Goal: Task Accomplishment & Management: Use online tool/utility

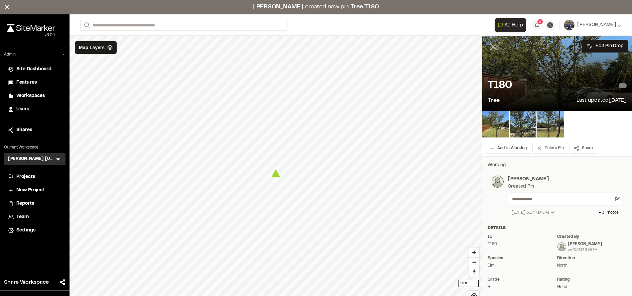
click at [497, 47] on icon at bounding box center [493, 46] width 11 height 11
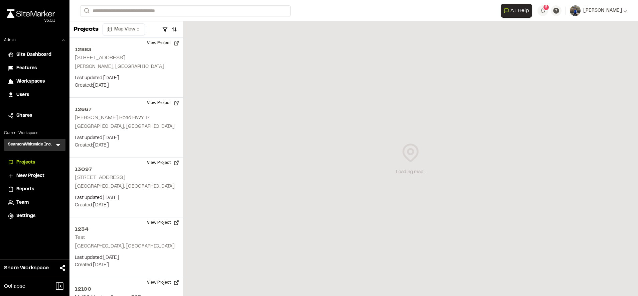
click at [58, 143] on icon at bounding box center [58, 144] width 7 height 7
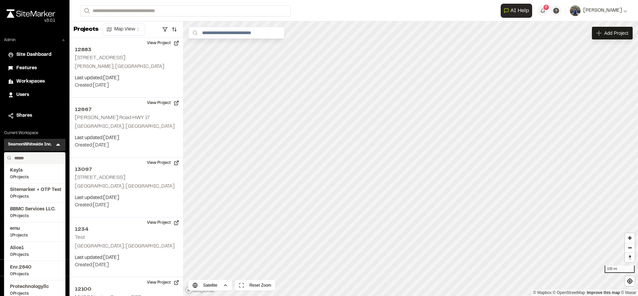
click at [35, 155] on input "text" at bounding box center [37, 157] width 51 height 11
type input "**********"
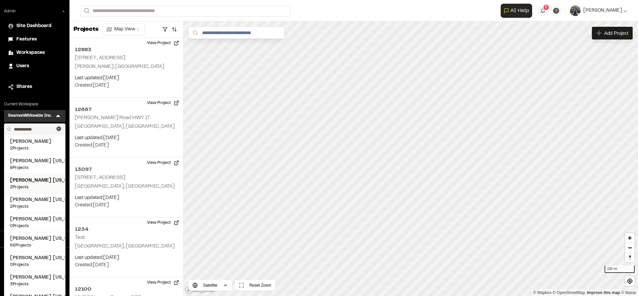
scroll to position [30, 0]
click at [36, 240] on span "[PERSON_NAME] [US_STATE]" at bounding box center [34, 237] width 49 height 7
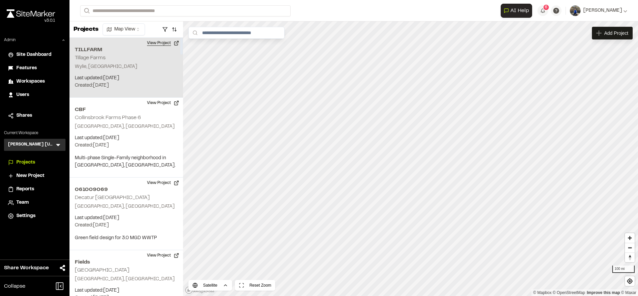
click at [163, 42] on button "View Project" at bounding box center [163, 43] width 40 height 11
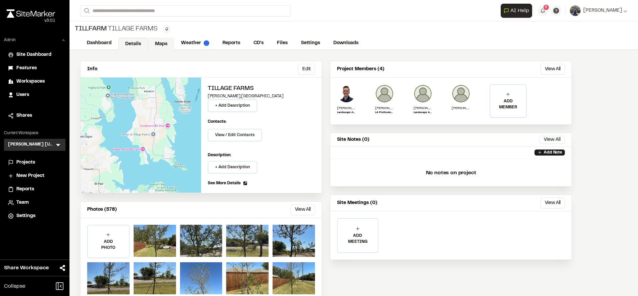
click at [163, 44] on link "Maps" at bounding box center [161, 43] width 26 height 13
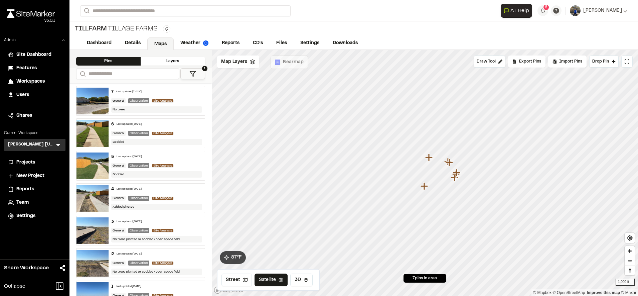
scroll to position [19, 0]
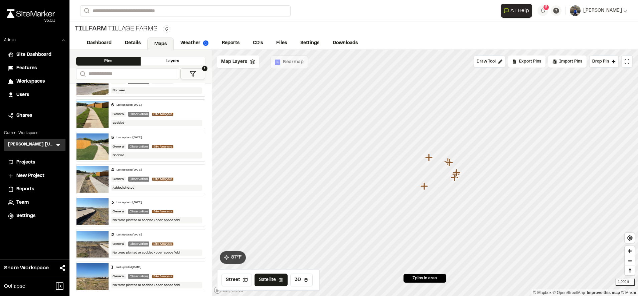
click at [195, 73] on icon at bounding box center [192, 74] width 7 height 7
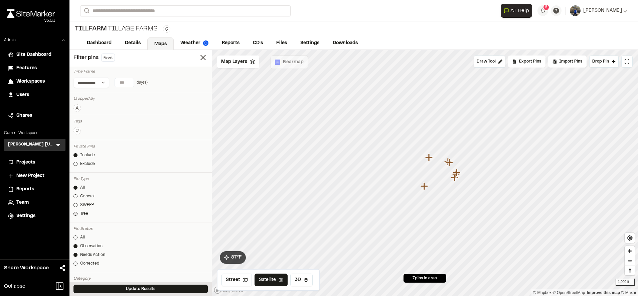
click at [81, 211] on div "Tree" at bounding box center [84, 214] width 8 height 6
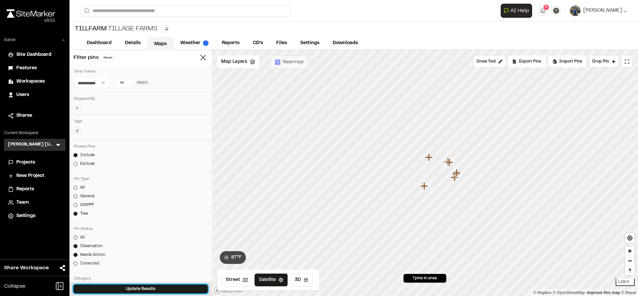
click at [112, 287] on button "Update Results" at bounding box center [141, 288] width 134 height 9
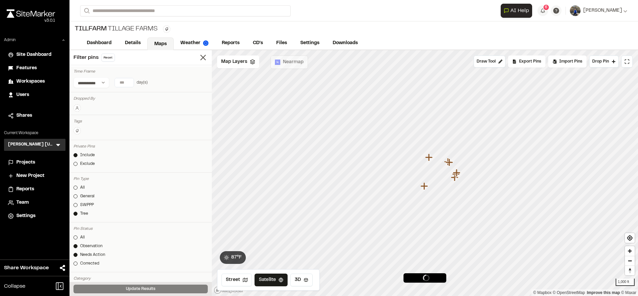
scroll to position [0, 0]
click at [77, 188] on div at bounding box center [76, 187] width 4 height 4
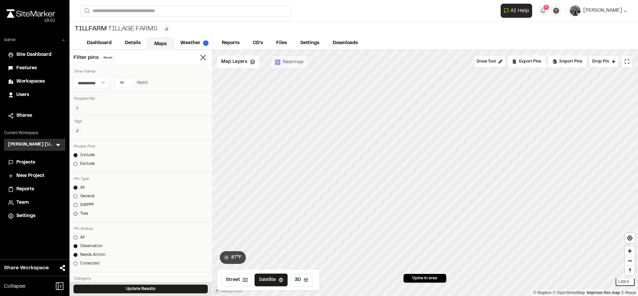
click at [77, 215] on div at bounding box center [76, 214] width 4 height 4
click at [76, 237] on div at bounding box center [76, 237] width 4 height 4
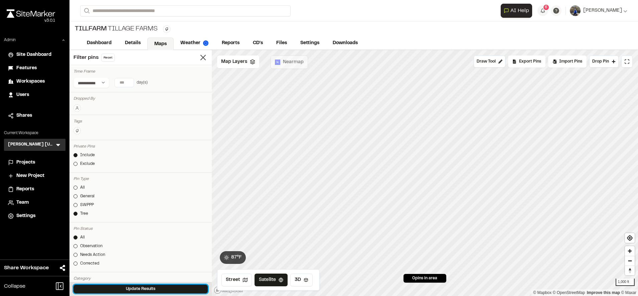
click at [106, 286] on button "Update Results" at bounding box center [141, 288] width 134 height 9
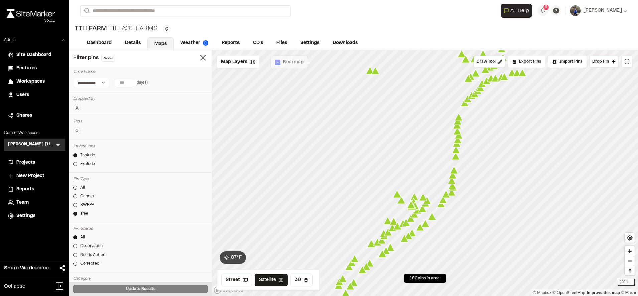
click at [443, 202] on icon "Map marker" at bounding box center [443, 200] width 8 height 8
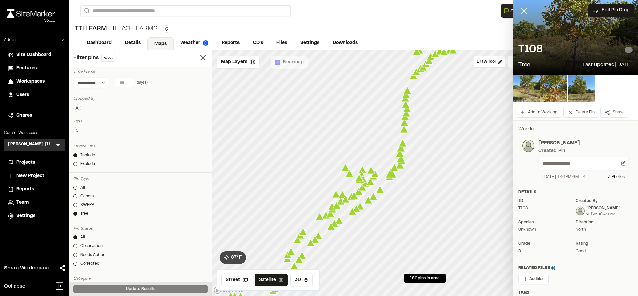
click at [346, 170] on icon "Map marker" at bounding box center [345, 167] width 8 height 8
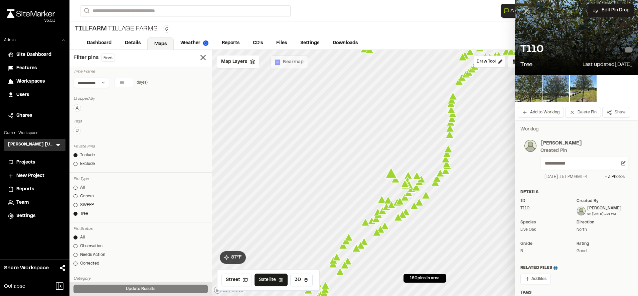
click at [523, 12] on line at bounding box center [526, 11] width 6 height 6
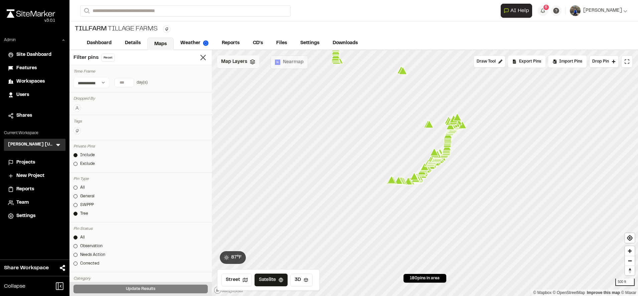
click at [249, 59] on div "Map Layers" at bounding box center [238, 61] width 42 height 13
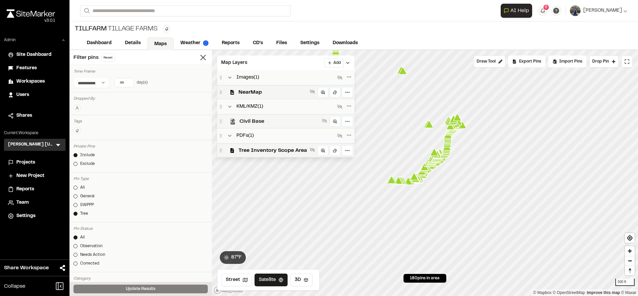
click at [277, 119] on span "Civil Base" at bounding box center [280, 121] width 80 height 8
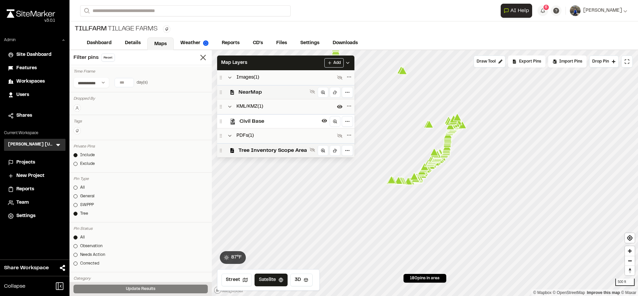
click at [278, 92] on span "NearMap" at bounding box center [273, 92] width 69 height 8
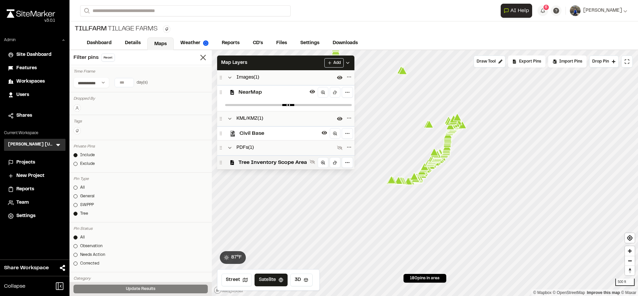
click at [278, 92] on span "NearMap" at bounding box center [273, 92] width 69 height 8
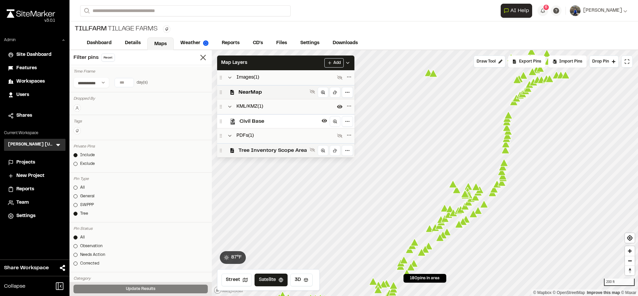
click at [276, 151] on span "Tree Inventory Scope Area" at bounding box center [273, 150] width 69 height 8
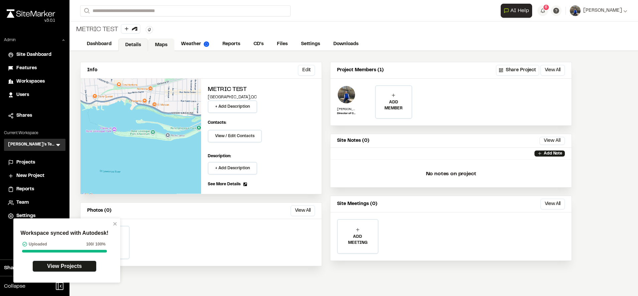
click at [155, 45] on link "Maps" at bounding box center [161, 44] width 26 height 13
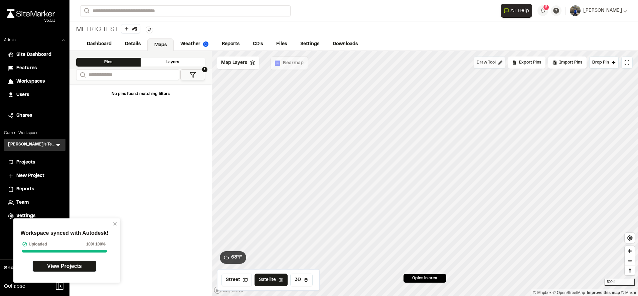
click at [485, 62] on span "Draw Tool" at bounding box center [486, 62] width 19 height 6
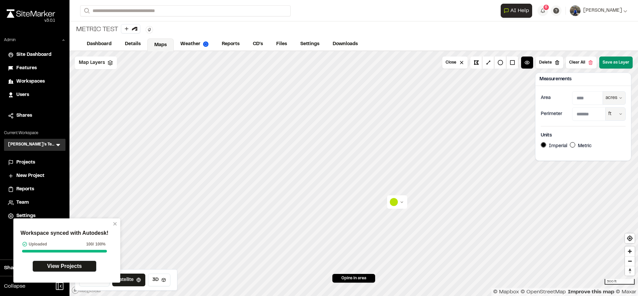
click at [606, 64] on button "Save as Layer" at bounding box center [616, 62] width 33 height 12
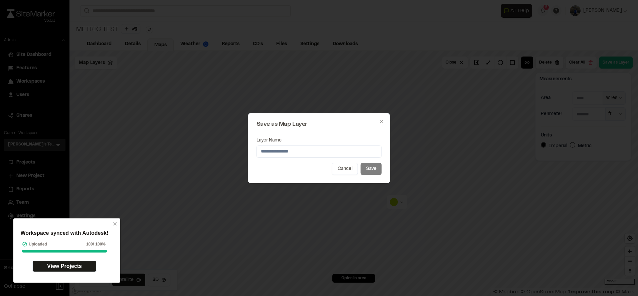
click at [306, 156] on input "Layer Name" at bounding box center [319, 151] width 125 height 12
type input "**********"
click at [371, 167] on button "Save" at bounding box center [371, 169] width 21 height 12
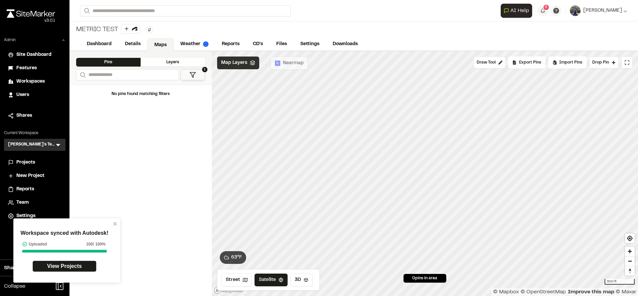
click at [243, 65] on span "Map Layers" at bounding box center [234, 62] width 26 height 7
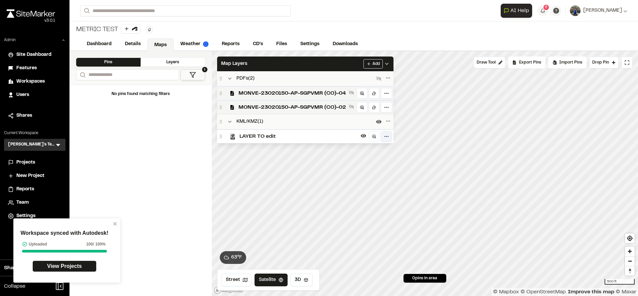
click at [390, 136] on html "Workspace synced with Autodesk! Uploaded 100 / 100% View Projects Close sidebar…" at bounding box center [319, 148] width 638 height 296
click at [363, 151] on div "Edit" at bounding box center [363, 150] width 55 height 11
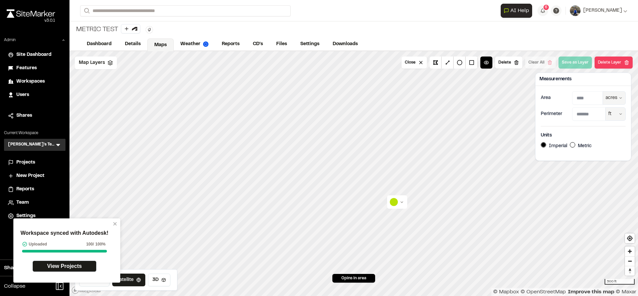
type input "****"
type input "*******"
click at [137, 42] on link "Details" at bounding box center [133, 44] width 30 height 13
